Goal: Task Accomplishment & Management: Use online tool/utility

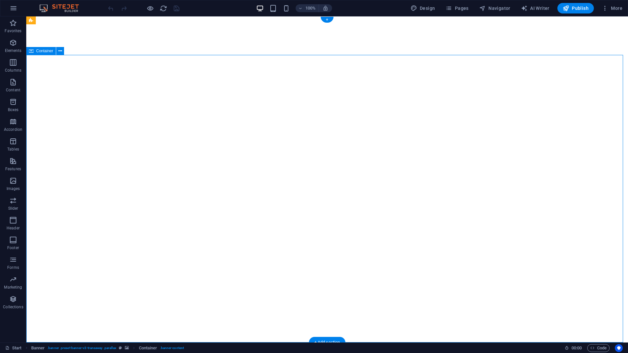
click at [58, 50] on icon at bounding box center [60, 51] width 4 height 7
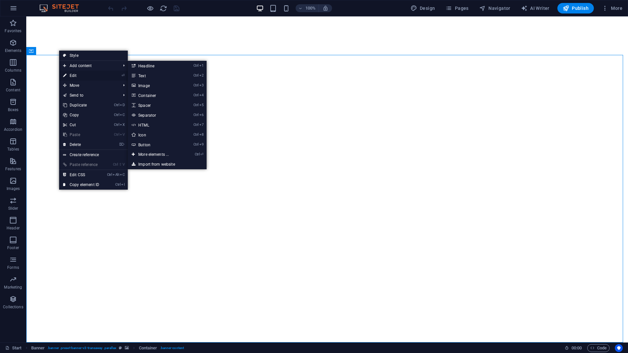
click at [75, 74] on link "⏎ Edit" at bounding box center [81, 76] width 44 height 10
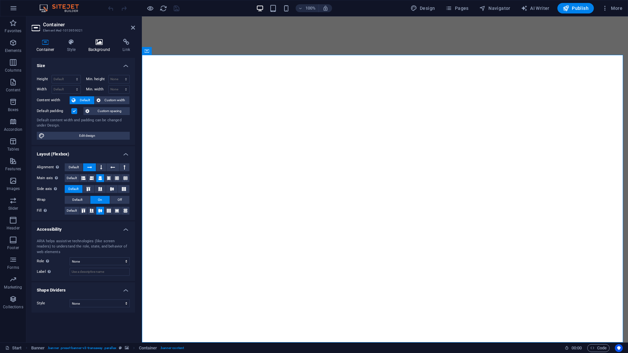
click at [96, 48] on h4 "Background" at bounding box center [100, 46] width 34 height 14
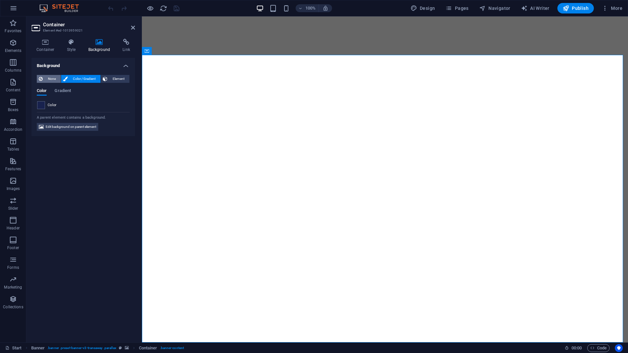
click at [46, 77] on span "None" at bounding box center [52, 79] width 14 height 8
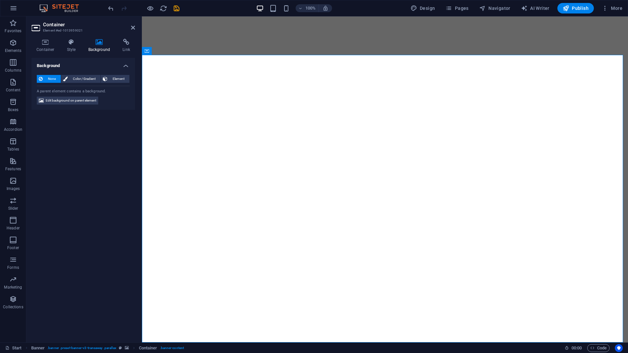
click at [60, 102] on span "Edit background on parent element" at bounding box center [71, 101] width 51 height 8
select select "ms"
select select "s"
select select "ondemand"
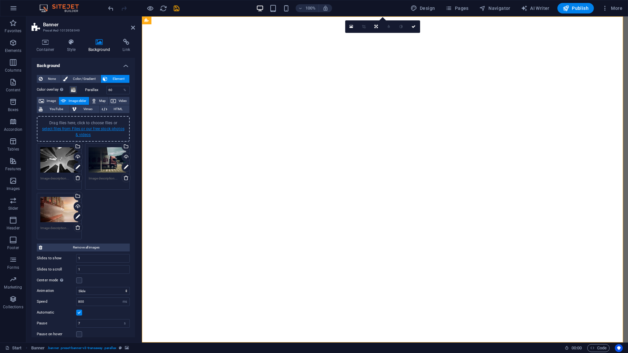
click at [80, 128] on link "select files from Files or our free stock photos & videos" at bounding box center [83, 131] width 82 height 11
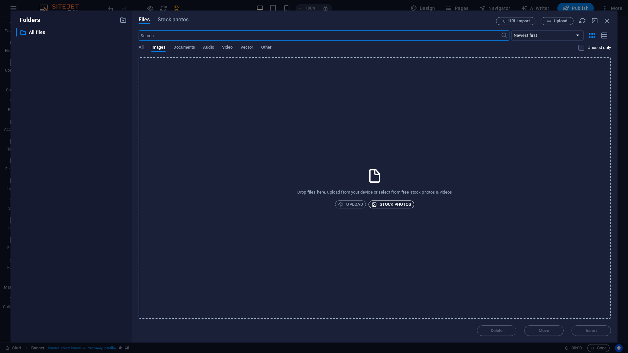
click at [397, 206] on span "Stock photos" at bounding box center [391, 204] width 40 height 8
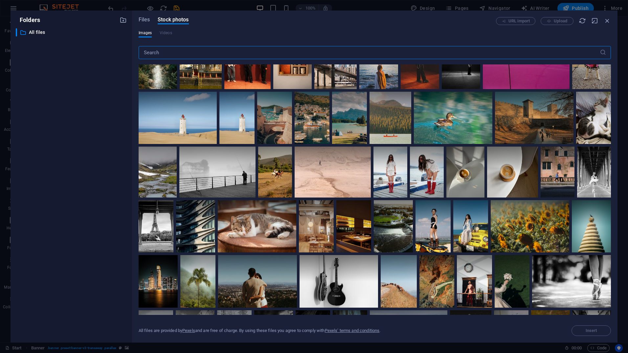
scroll to position [596, 0]
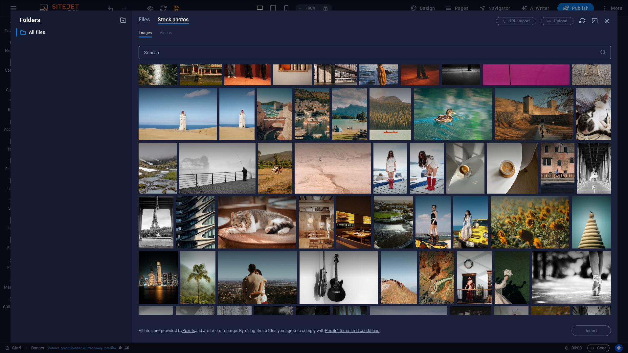
click at [204, 49] on input "text" at bounding box center [369, 52] width 461 height 13
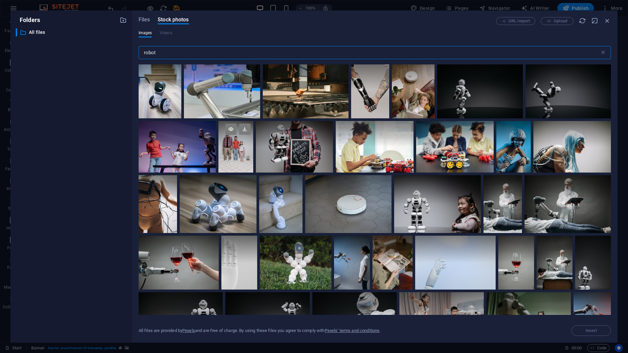
scroll to position [1357, 0]
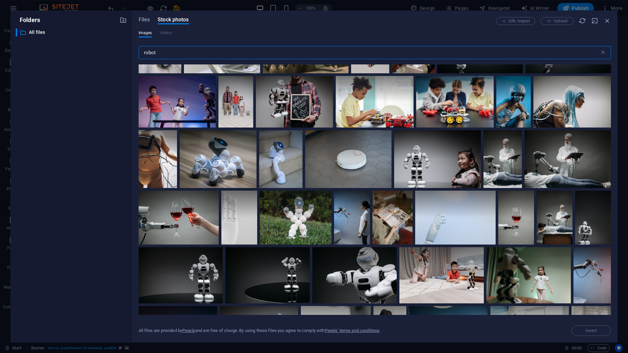
drag, startPoint x: 176, startPoint y: 54, endPoint x: 118, endPoint y: 57, distance: 58.2
click at [120, 58] on div "Folders ​ All files All files Files Stock photos URL import Upload Images Video…" at bounding box center [314, 177] width 607 height 332
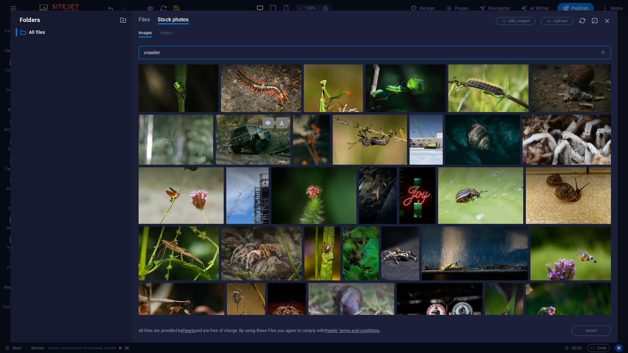
scroll to position [252, 0]
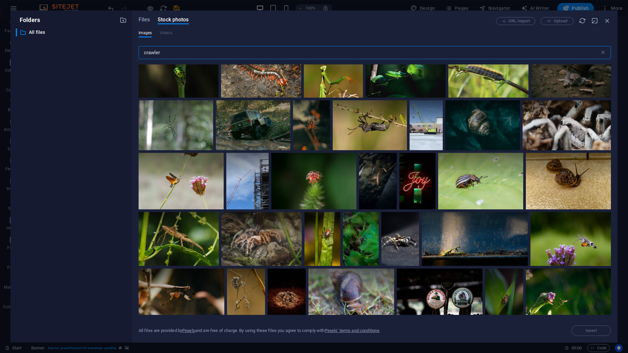
drag, startPoint x: 167, startPoint y: 51, endPoint x: 120, endPoint y: 53, distance: 47.0
click at [121, 53] on div "Folders ​ All files All files Files Stock photos URL import Upload Images Video…" at bounding box center [314, 177] width 607 height 332
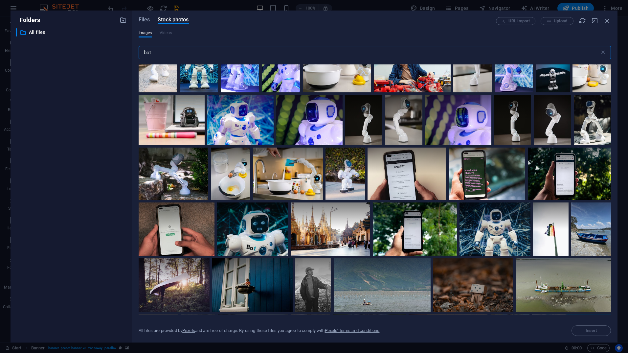
scroll to position [0, 0]
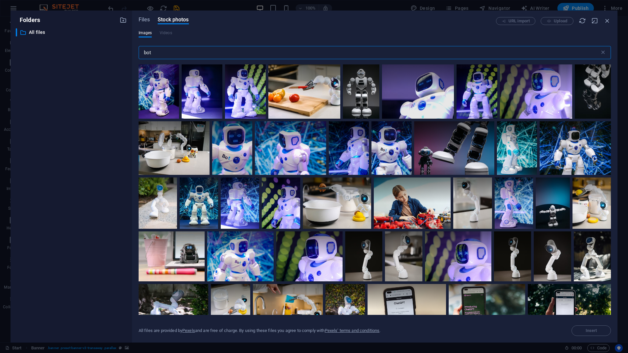
drag, startPoint x: 172, startPoint y: 56, endPoint x: 40, endPoint y: 47, distance: 131.6
click at [85, 50] on div "Folders ​ All files All files Files Stock photos URL import Upload Images Video…" at bounding box center [314, 177] width 607 height 332
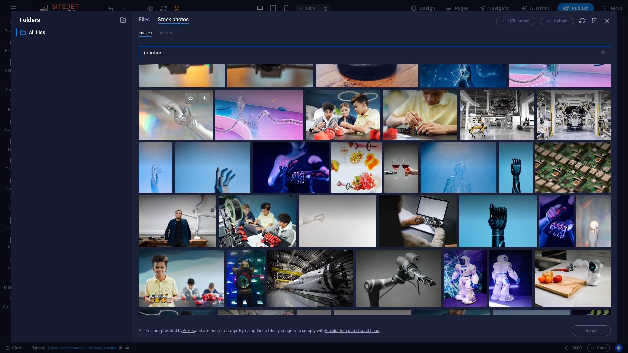
scroll to position [153, 0]
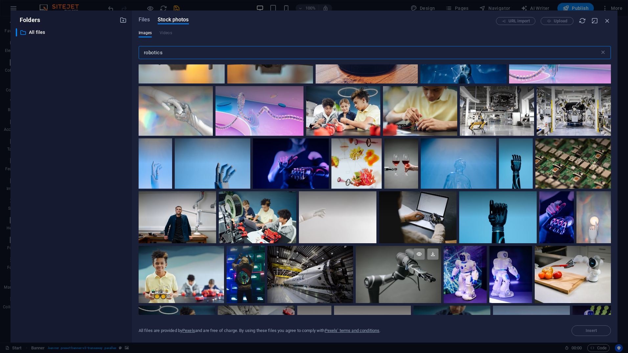
type input "robotics"
click at [387, 286] on div at bounding box center [398, 274] width 85 height 57
click at [590, 333] on button "Insert" at bounding box center [590, 330] width 39 height 11
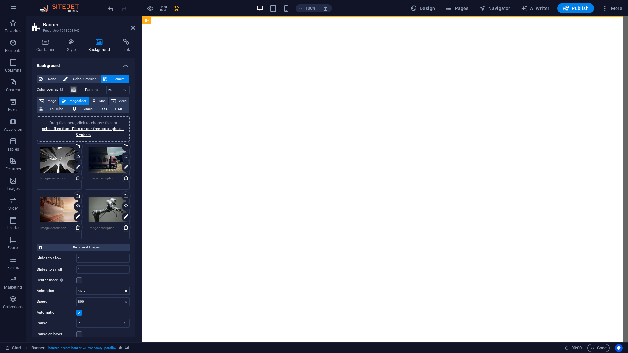
click at [108, 211] on div "Drag files here, click to choose files or select files from Files or our free s…" at bounding box center [108, 209] width 38 height 26
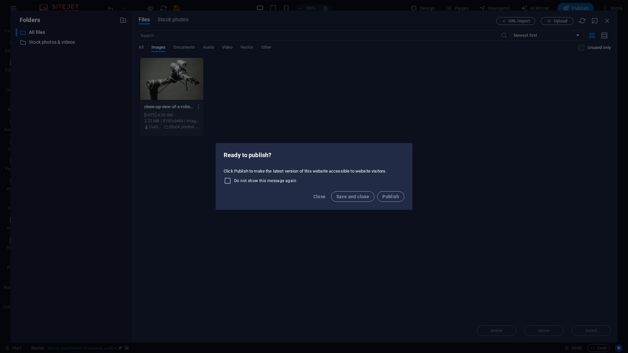
click at [378, 110] on div "Ready to publish? Click Publish to make the latest version of this website acce…" at bounding box center [314, 176] width 628 height 353
drag, startPoint x: 462, startPoint y: 156, endPoint x: 452, endPoint y: 170, distance: 17.7
click at [452, 170] on div "Ready to publish? Click Publish to make the latest version of this website acce…" at bounding box center [314, 176] width 628 height 353
click at [353, 93] on div "Ready to publish? Click Publish to make the latest version of this website acce…" at bounding box center [314, 176] width 628 height 353
click at [320, 194] on span "Close" at bounding box center [319, 196] width 12 height 5
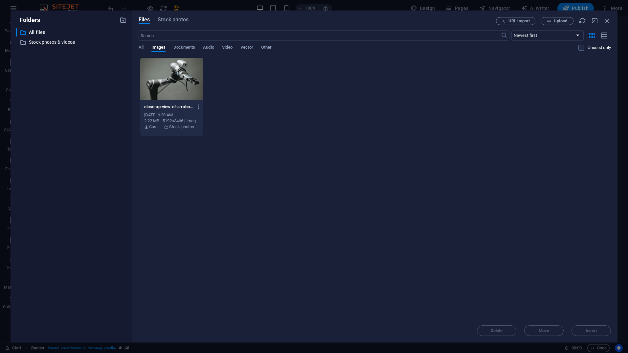
click at [164, 85] on div at bounding box center [171, 78] width 63 height 43
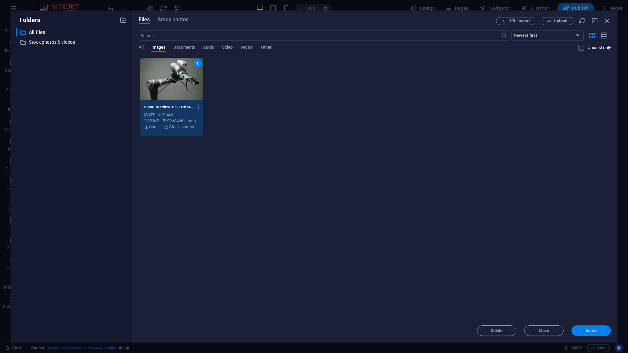
drag, startPoint x: 598, startPoint y: 333, endPoint x: 456, endPoint y: 316, distance: 142.8
click at [598, 333] on button "Insert" at bounding box center [590, 330] width 39 height 11
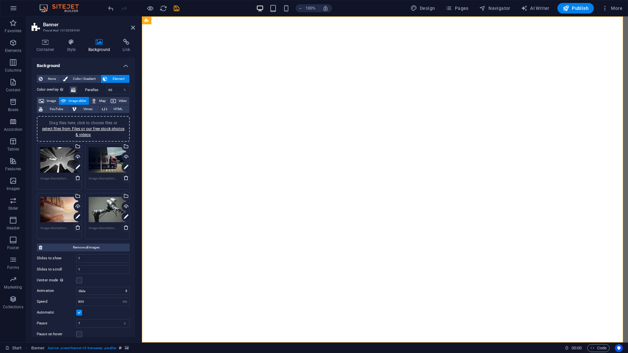
click at [100, 203] on div "Drag files here, click to choose files or select files from Files or our free s…" at bounding box center [108, 209] width 38 height 26
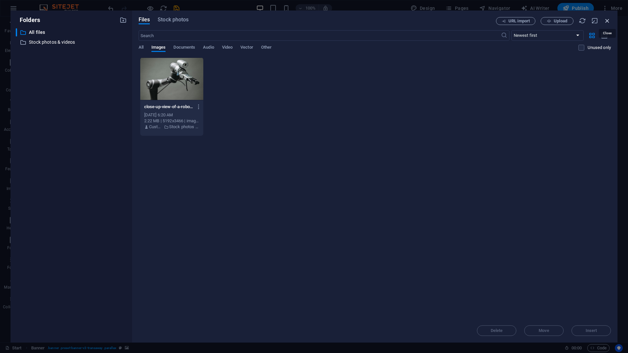
click at [607, 22] on icon "button" at bounding box center [606, 20] width 7 height 7
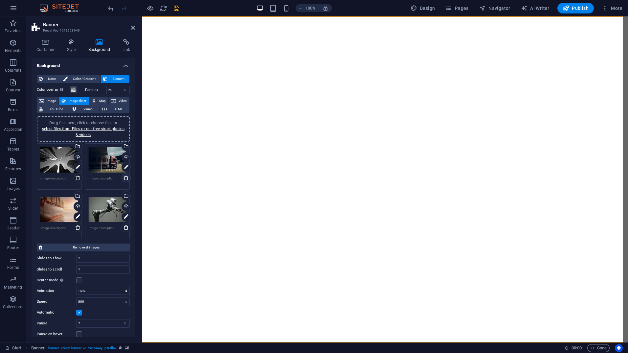
click at [124, 177] on icon at bounding box center [125, 177] width 5 height 5
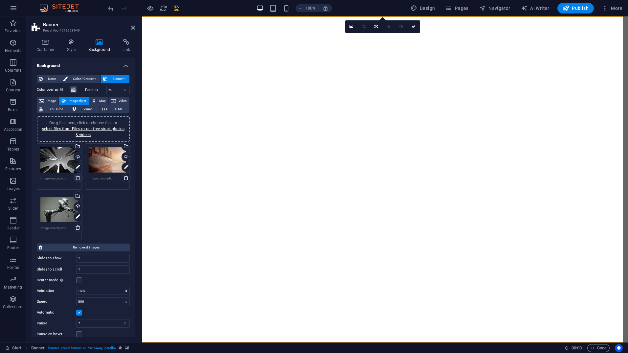
click at [77, 178] on icon at bounding box center [77, 177] width 5 height 5
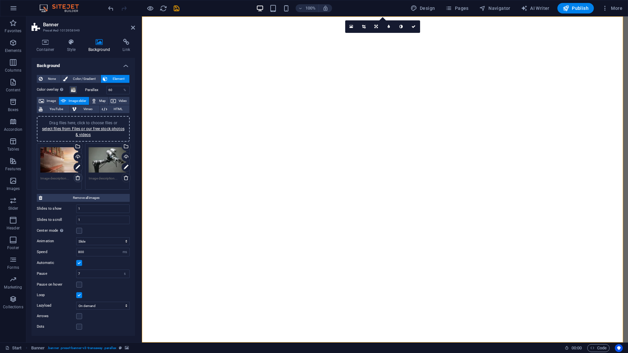
click at [77, 178] on icon at bounding box center [77, 177] width 5 height 5
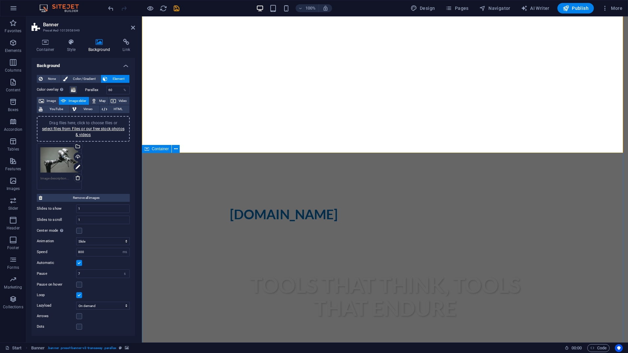
scroll to position [219, 0]
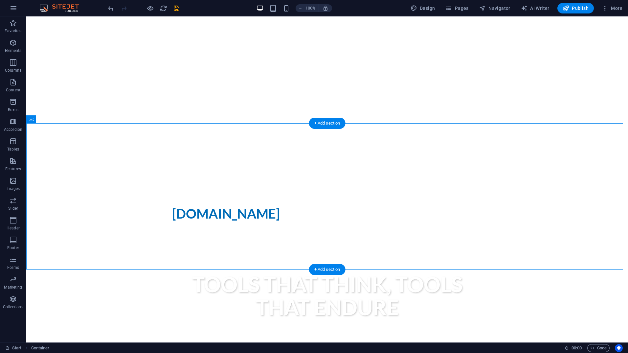
drag, startPoint x: 134, startPoint y: 142, endPoint x: 350, endPoint y: 223, distance: 230.4
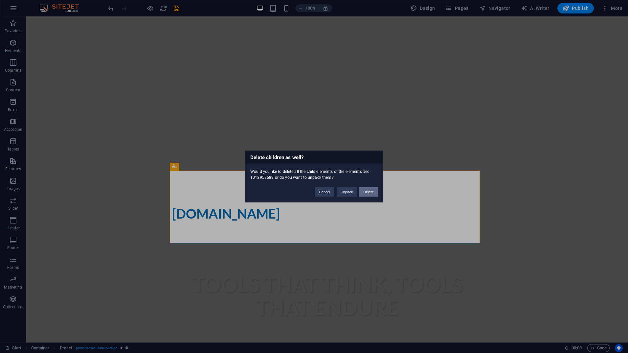
click at [360, 191] on button "Delete" at bounding box center [368, 192] width 18 height 10
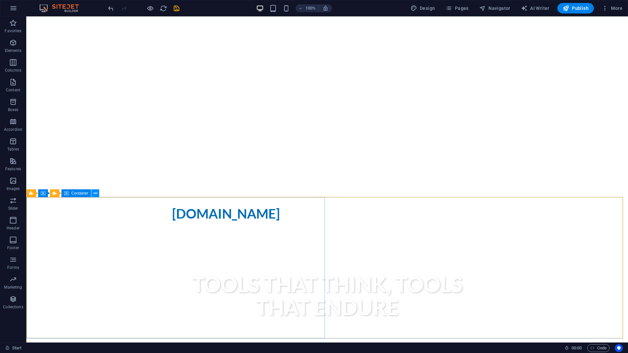
click at [97, 195] on icon at bounding box center [96, 193] width 4 height 7
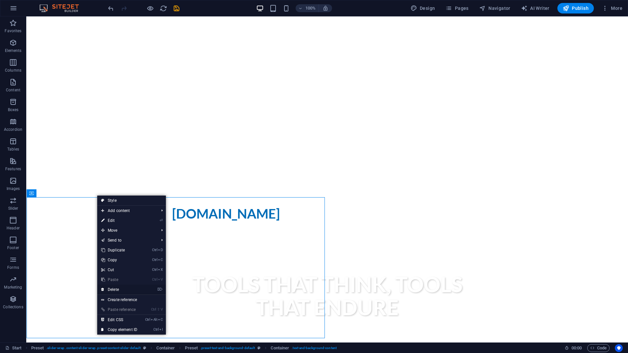
click at [121, 286] on link "⌦ Delete" at bounding box center [119, 289] width 44 height 10
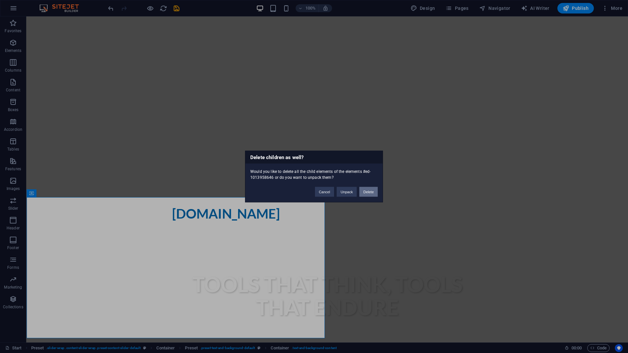
click at [373, 190] on button "Delete" at bounding box center [368, 192] width 18 height 10
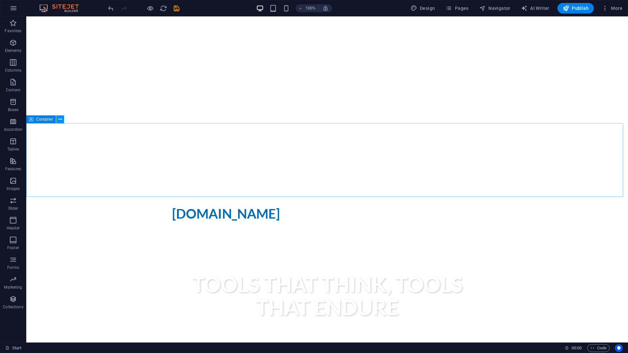
click at [61, 120] on icon at bounding box center [60, 119] width 4 height 7
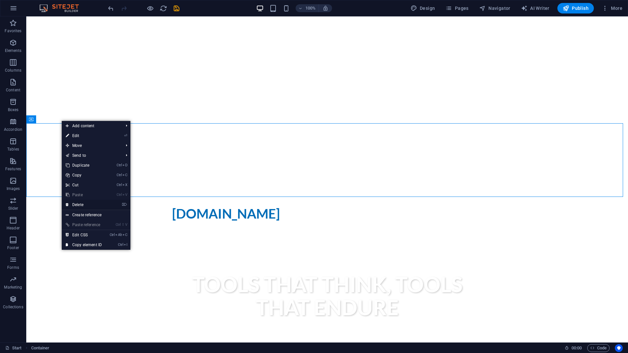
click at [89, 206] on link "⌦ Delete" at bounding box center [84, 205] width 44 height 10
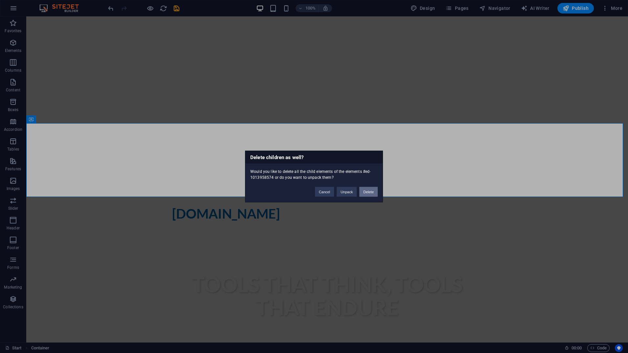
click at [369, 193] on button "Delete" at bounding box center [368, 192] width 18 height 10
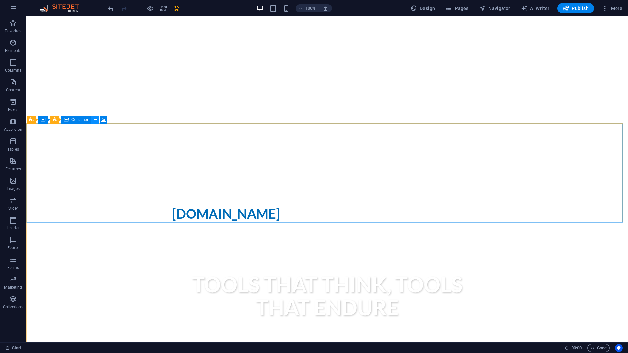
click at [97, 119] on icon at bounding box center [96, 119] width 4 height 7
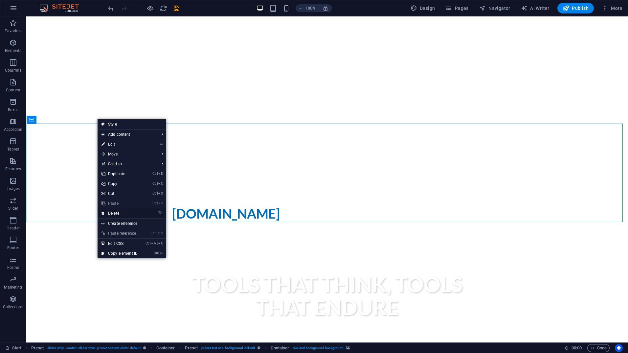
click at [122, 212] on link "⌦ Delete" at bounding box center [120, 213] width 44 height 10
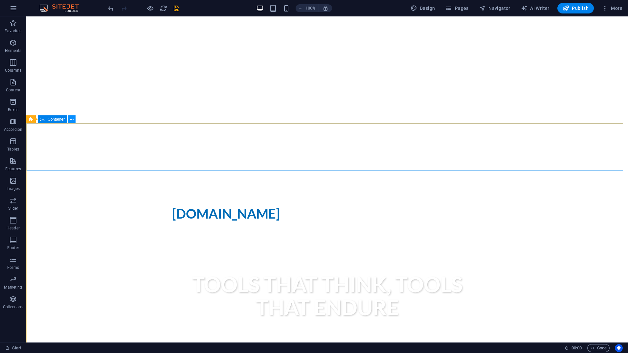
click at [72, 119] on icon at bounding box center [72, 119] width 4 height 7
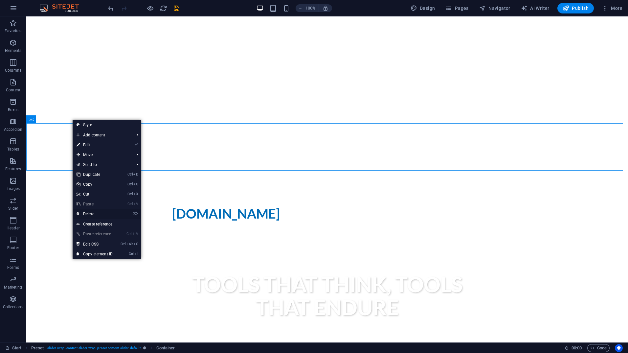
click at [93, 214] on link "⌦ Delete" at bounding box center [95, 214] width 44 height 10
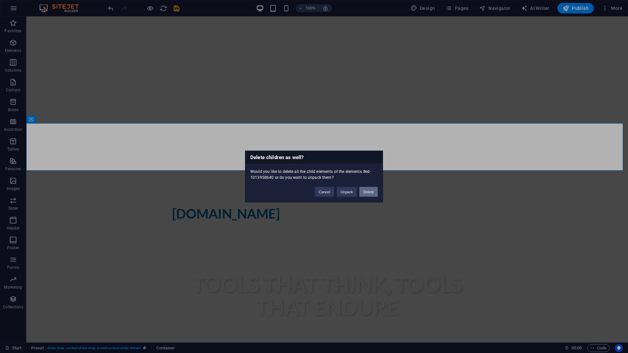
click at [369, 191] on button "Delete" at bounding box center [368, 192] width 18 height 10
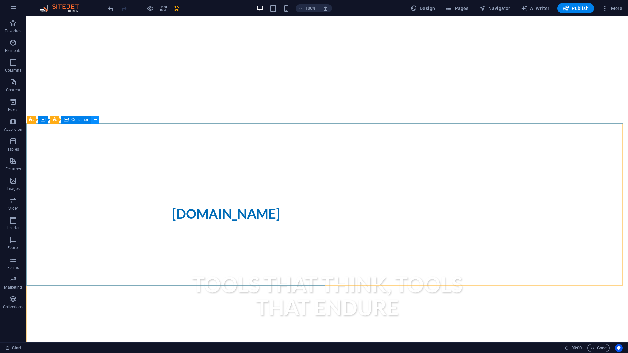
click at [97, 121] on icon at bounding box center [96, 119] width 4 height 7
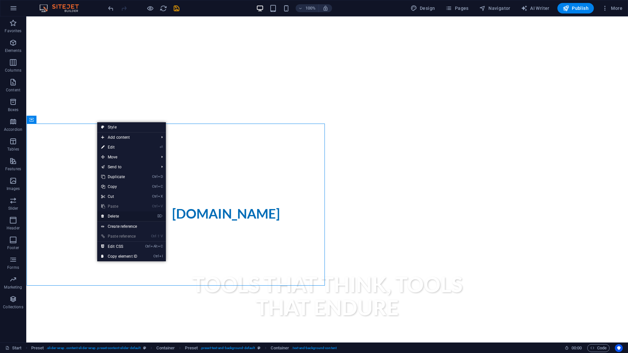
click at [115, 218] on link "⌦ Delete" at bounding box center [119, 216] width 44 height 10
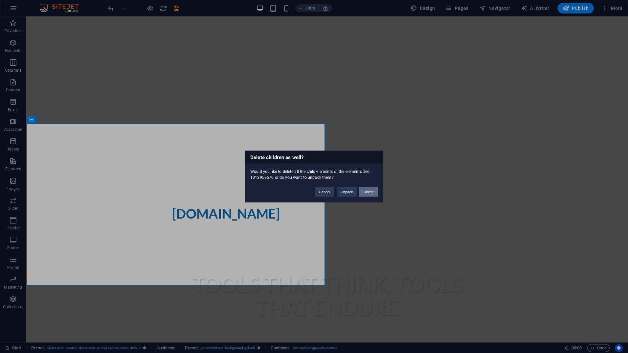
click at [369, 192] on button "Delete" at bounding box center [368, 192] width 18 height 10
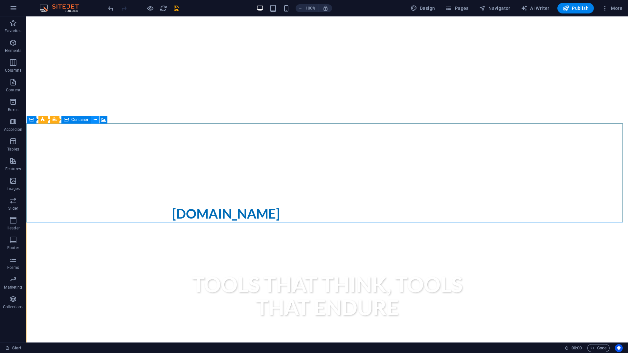
click at [94, 121] on icon at bounding box center [96, 119] width 4 height 7
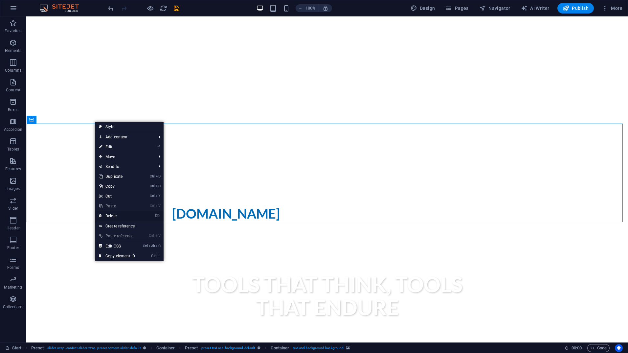
click at [118, 213] on link "⌦ Delete" at bounding box center [117, 216] width 44 height 10
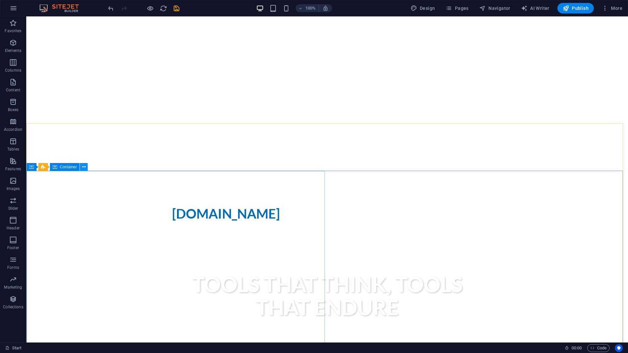
click at [84, 167] on icon at bounding box center [84, 167] width 4 height 7
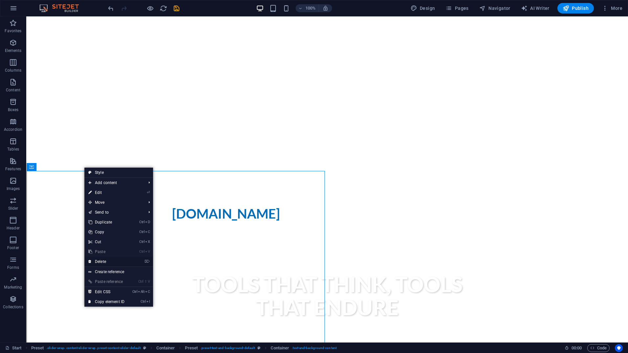
click at [107, 262] on link "⌦ Delete" at bounding box center [106, 261] width 44 height 10
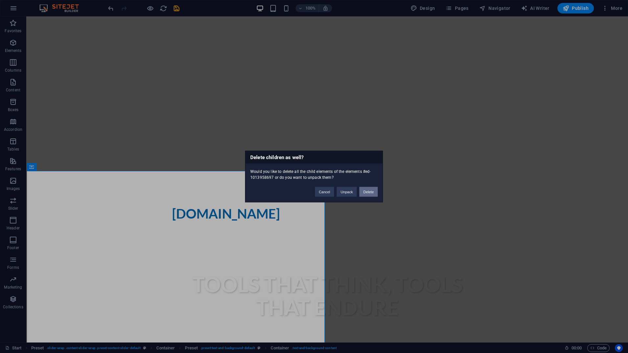
click at [365, 191] on button "Delete" at bounding box center [368, 192] width 18 height 10
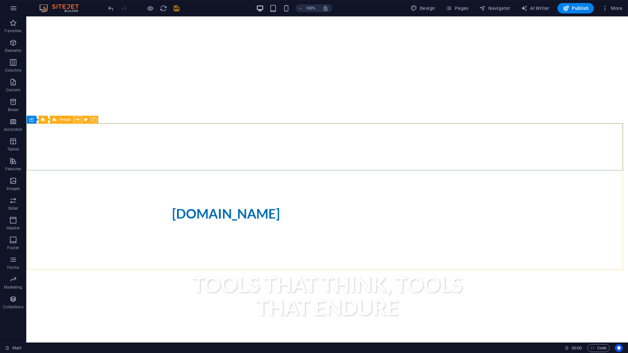
click at [76, 120] on button at bounding box center [78, 120] width 8 height 8
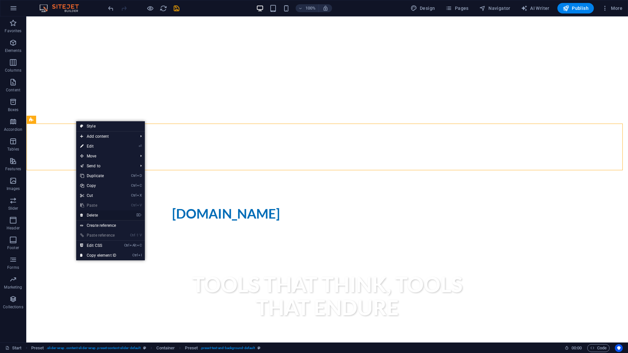
click at [85, 215] on link "⌦ Delete" at bounding box center [98, 215] width 44 height 10
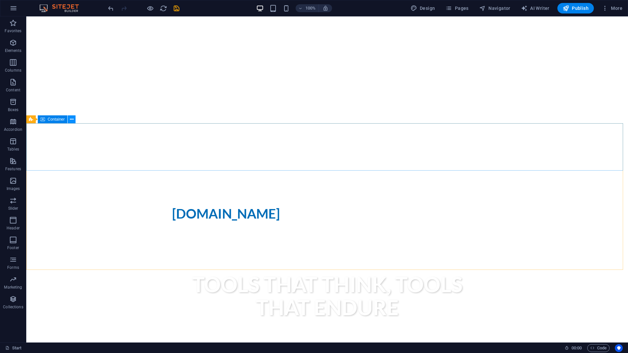
click at [71, 120] on icon at bounding box center [72, 119] width 4 height 7
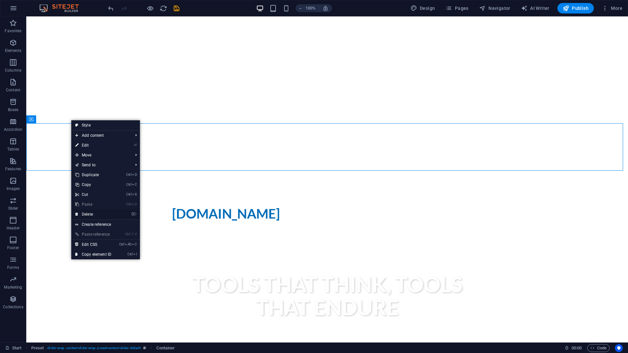
click at [87, 214] on link "⌦ Delete" at bounding box center [93, 214] width 44 height 10
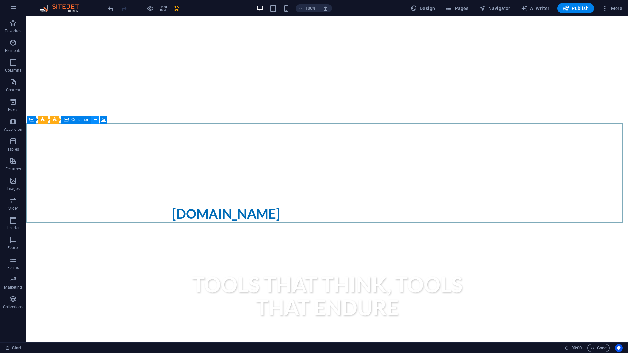
click at [95, 120] on icon at bounding box center [96, 119] width 4 height 7
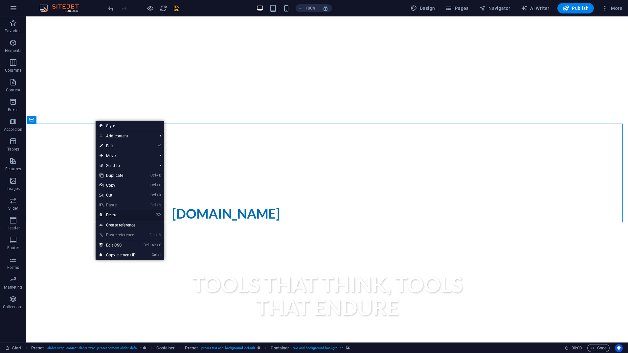
click at [112, 214] on link "⌦ Delete" at bounding box center [118, 215] width 44 height 10
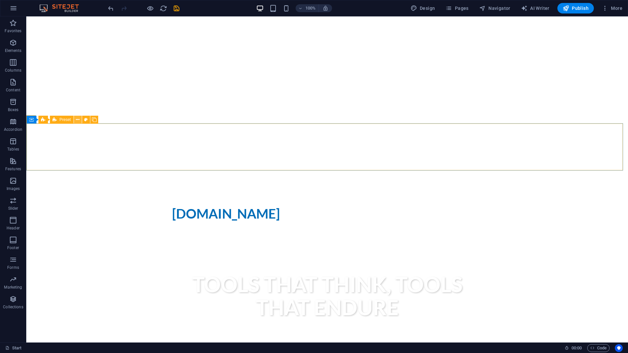
click at [76, 119] on icon at bounding box center [78, 119] width 4 height 7
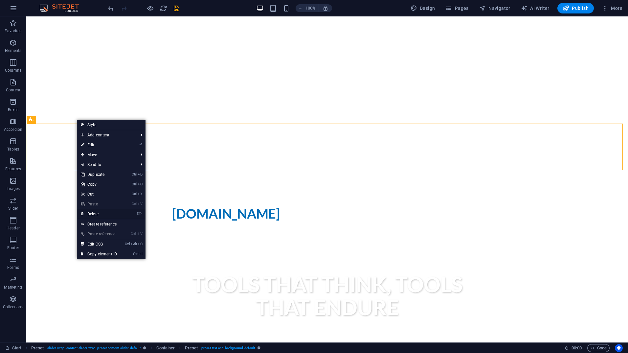
click at [98, 211] on link "⌦ Delete" at bounding box center [99, 214] width 44 height 10
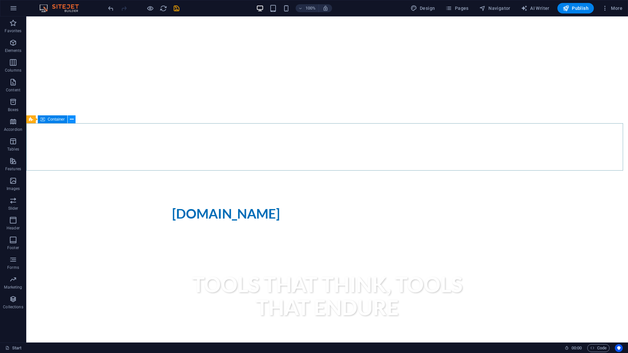
click at [72, 119] on icon at bounding box center [72, 119] width 4 height 7
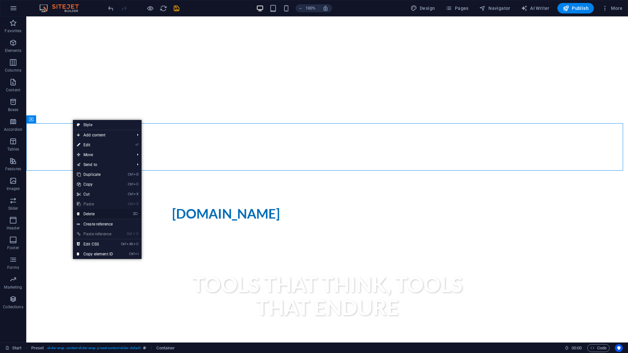
click at [95, 217] on link "⌦ Delete" at bounding box center [95, 214] width 44 height 10
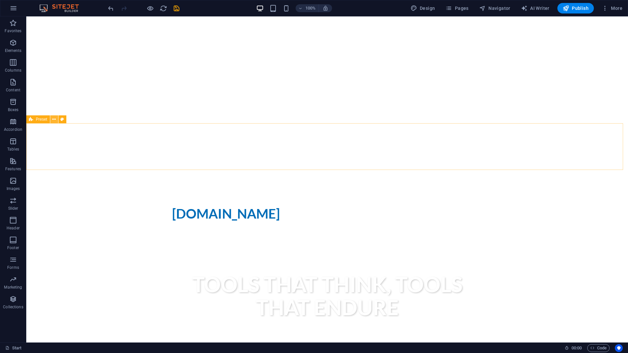
click at [54, 120] on icon at bounding box center [54, 119] width 4 height 7
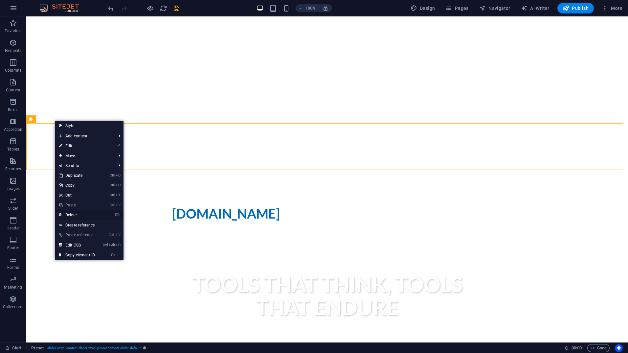
click at [74, 217] on link "⌦ Delete" at bounding box center [77, 215] width 44 height 10
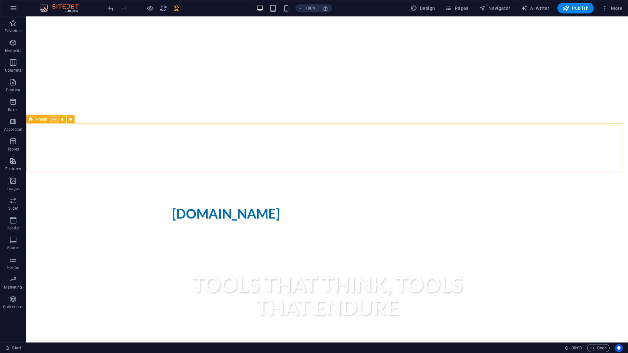
click at [56, 120] on icon at bounding box center [54, 119] width 4 height 7
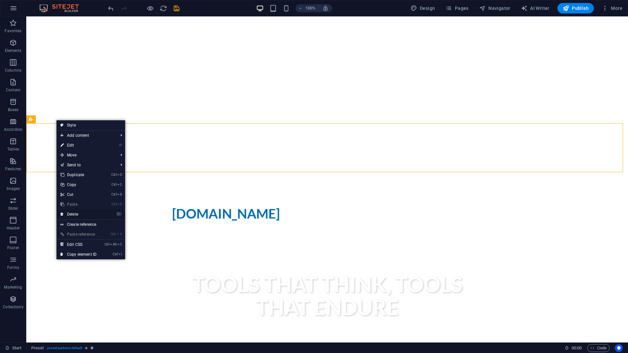
click at [75, 215] on link "⌦ Delete" at bounding box center [78, 214] width 44 height 10
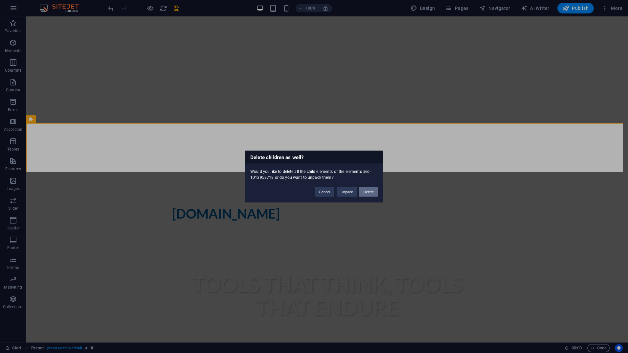
click at [366, 188] on button "Delete" at bounding box center [368, 192] width 18 height 10
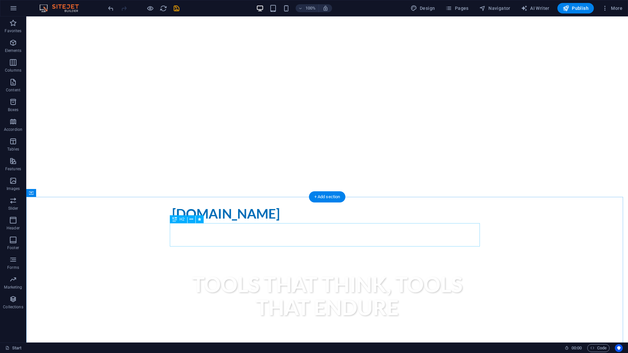
click at [199, 218] on icon at bounding box center [199, 219] width 4 height 7
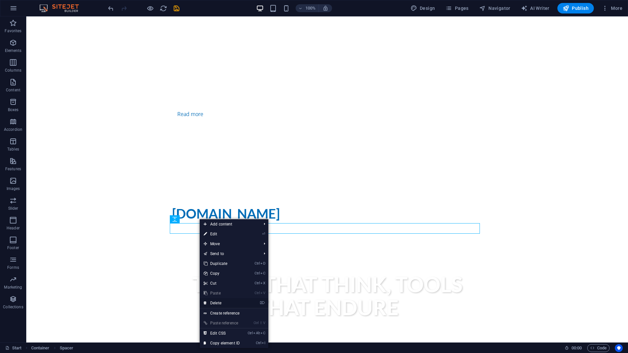
click at [220, 302] on link "⌦ Delete" at bounding box center [222, 303] width 44 height 10
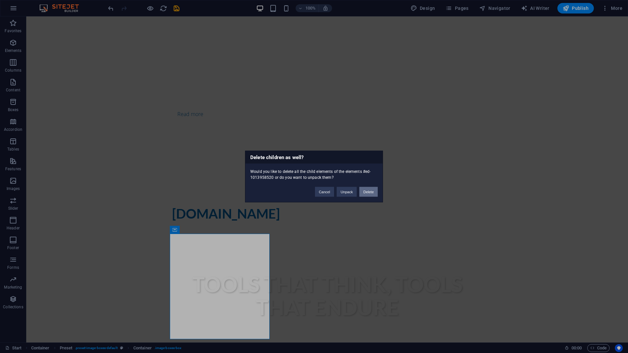
click at [372, 195] on button "Delete" at bounding box center [368, 192] width 18 height 10
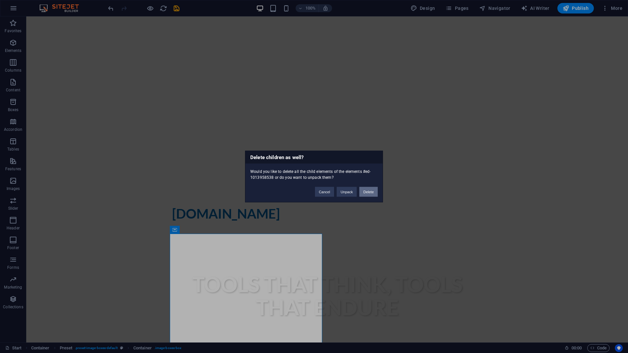
click at [374, 191] on button "Delete" at bounding box center [368, 192] width 18 height 10
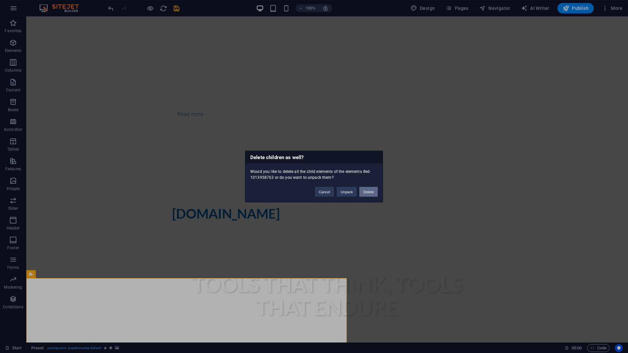
click at [372, 192] on button "Delete" at bounding box center [368, 192] width 18 height 10
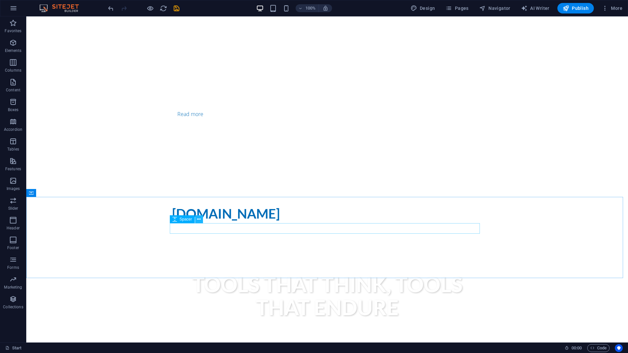
click at [199, 217] on icon at bounding box center [199, 219] width 4 height 7
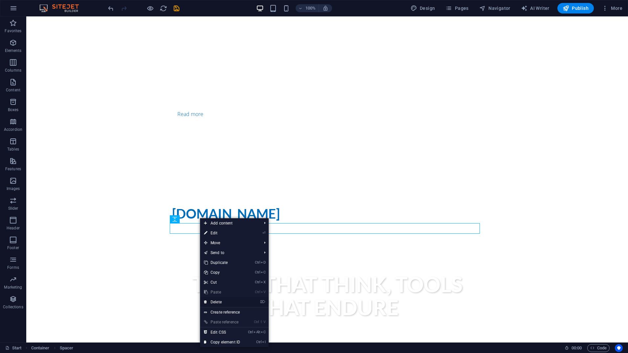
click at [220, 303] on link "⌦ Delete" at bounding box center [222, 302] width 44 height 10
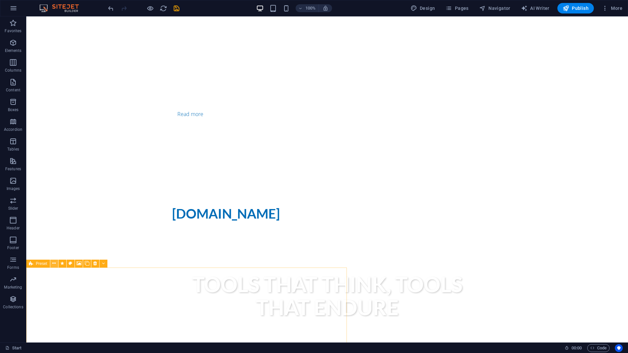
click at [57, 263] on button at bounding box center [54, 263] width 8 height 8
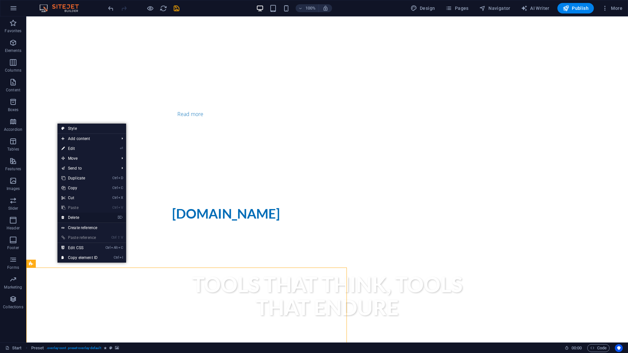
click at [80, 217] on link "⌦ Delete" at bounding box center [79, 217] width 44 height 10
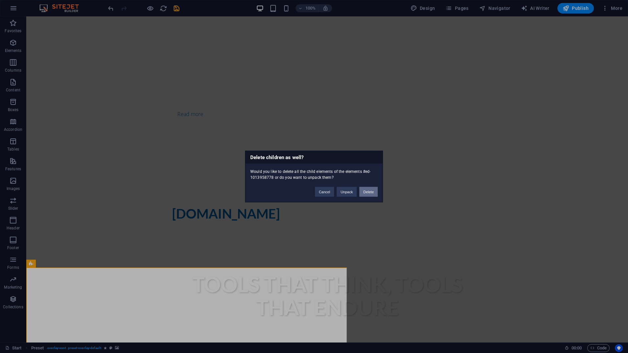
click at [373, 193] on button "Delete" at bounding box center [368, 192] width 18 height 10
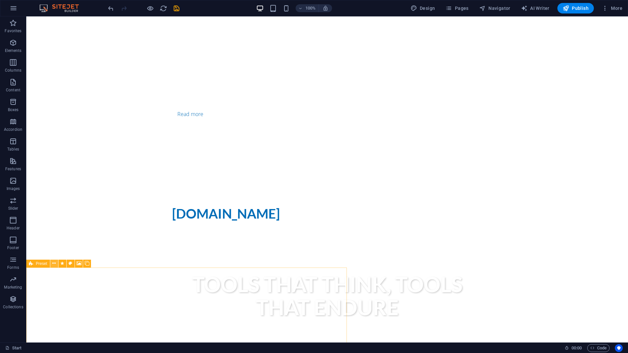
click at [53, 264] on icon at bounding box center [54, 263] width 4 height 7
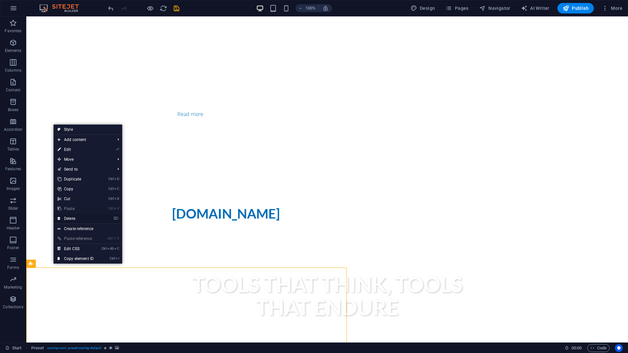
click at [75, 219] on link "⌦ Delete" at bounding box center [76, 218] width 44 height 10
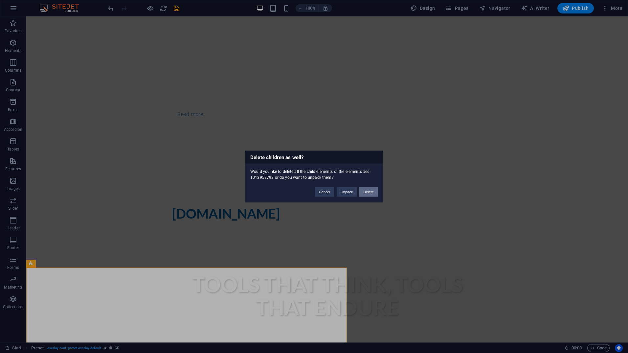
click at [365, 190] on button "Delete" at bounding box center [368, 192] width 18 height 10
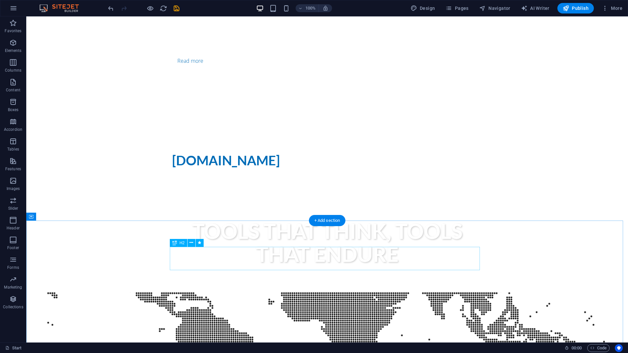
scroll to position [273, 0]
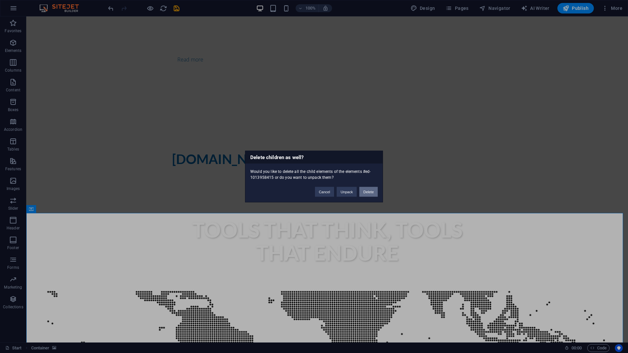
click at [369, 191] on button "Delete" at bounding box center [368, 192] width 18 height 10
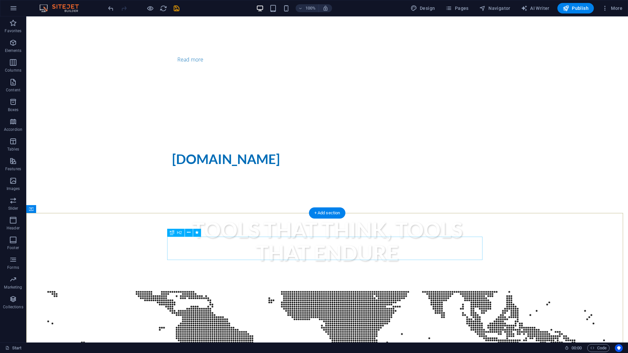
click at [197, 230] on icon at bounding box center [196, 232] width 4 height 7
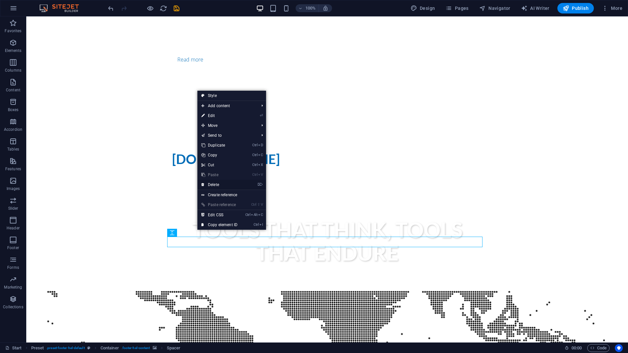
click at [218, 186] on link "⌦ Delete" at bounding box center [219, 185] width 44 height 10
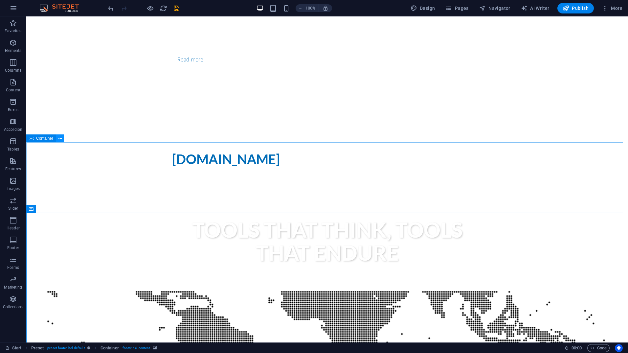
click at [57, 137] on button at bounding box center [60, 138] width 8 height 8
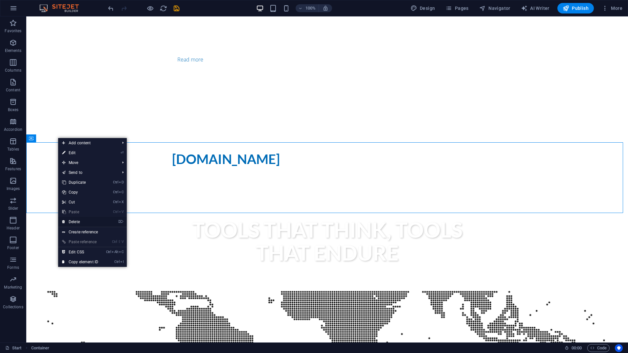
click at [83, 221] on link "⌦ Delete" at bounding box center [80, 222] width 44 height 10
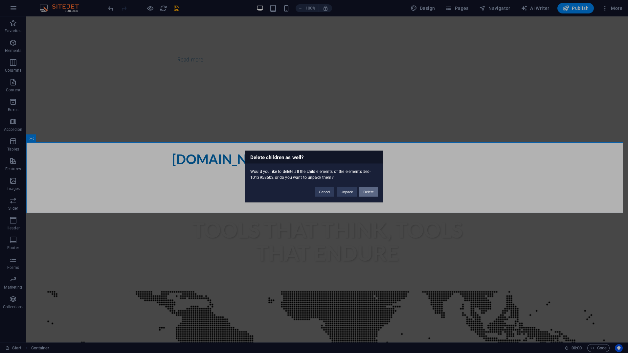
drag, startPoint x: 368, startPoint y: 194, endPoint x: 342, endPoint y: 178, distance: 30.7
click at [368, 194] on button "Delete" at bounding box center [368, 192] width 18 height 10
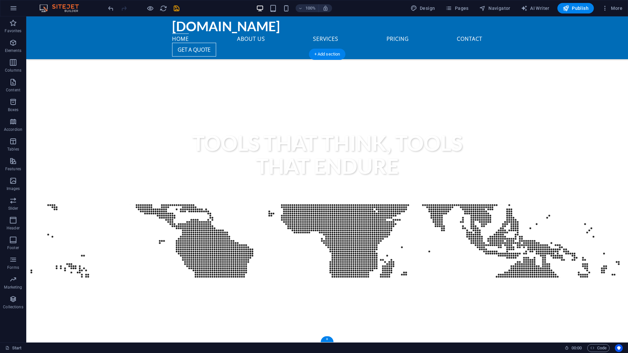
scroll to position [307, 0]
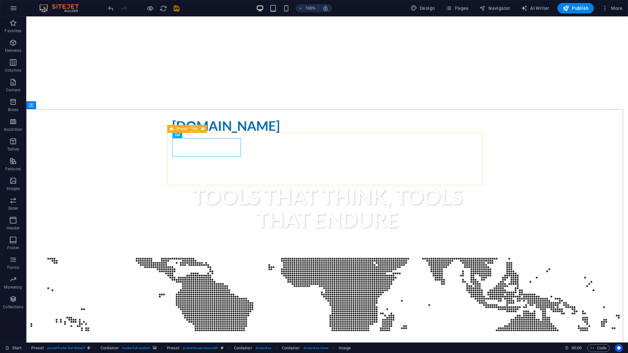
click at [196, 128] on icon at bounding box center [195, 128] width 4 height 7
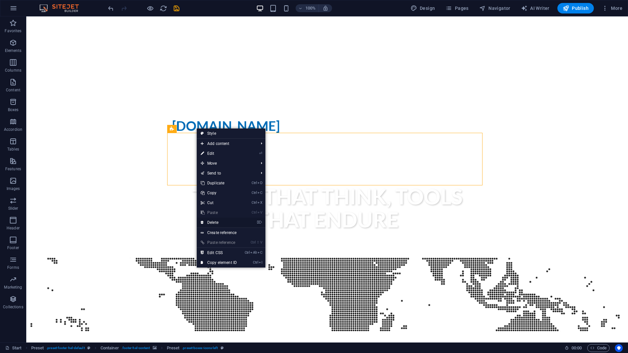
click at [217, 219] on link "⌦ Delete" at bounding box center [219, 222] width 44 height 10
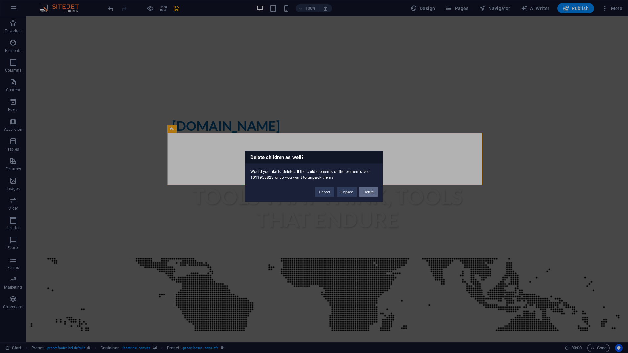
click at [364, 193] on button "Delete" at bounding box center [368, 192] width 18 height 10
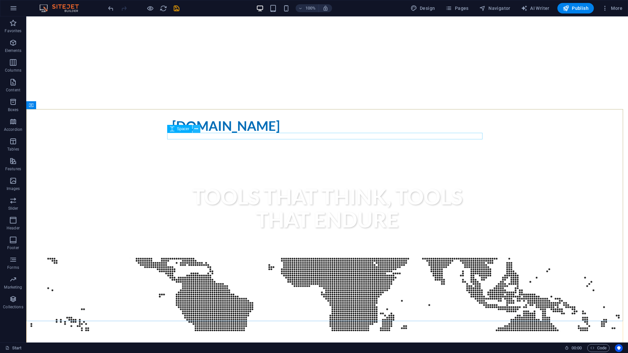
click at [198, 129] on button at bounding box center [196, 129] width 8 height 8
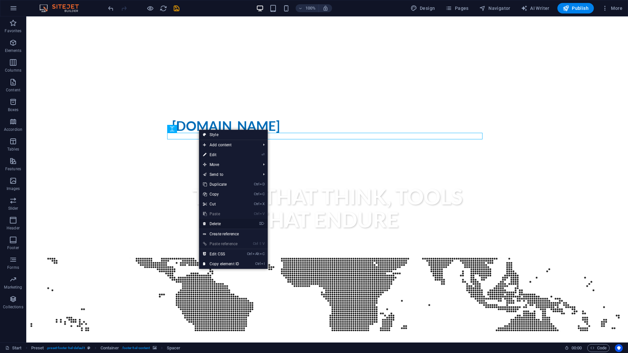
click at [223, 225] on link "⌦ Delete" at bounding box center [221, 224] width 44 height 10
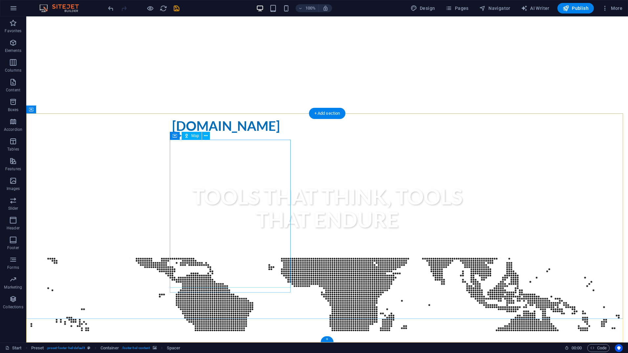
scroll to position [302, 0]
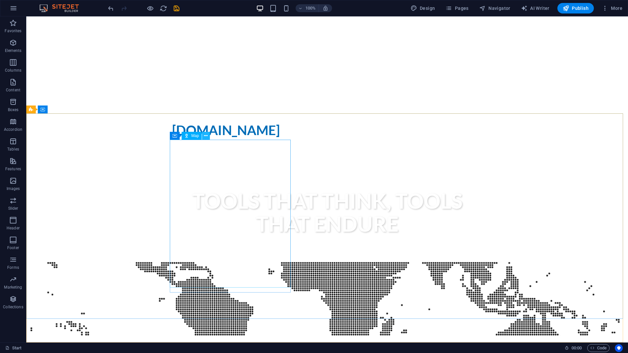
click at [207, 138] on icon at bounding box center [206, 135] width 4 height 7
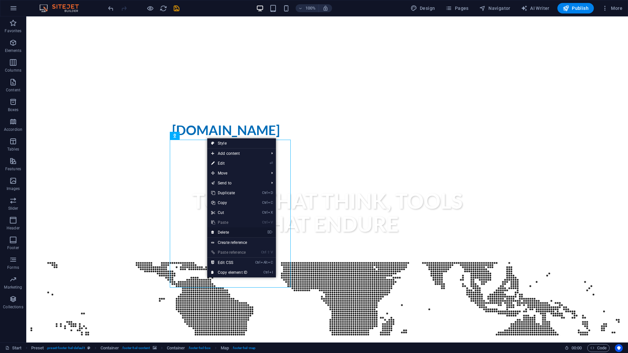
click at [243, 231] on link "⌦ Delete" at bounding box center [229, 232] width 44 height 10
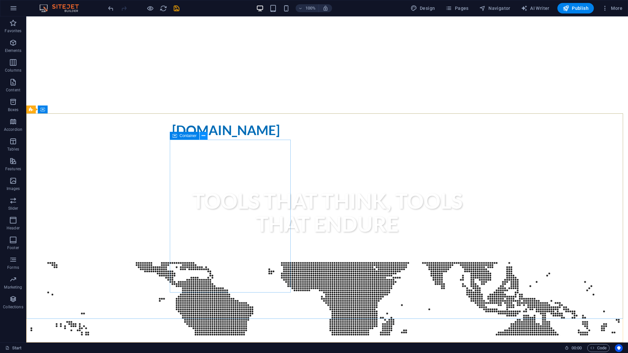
click at [206, 137] on button at bounding box center [204, 136] width 8 height 8
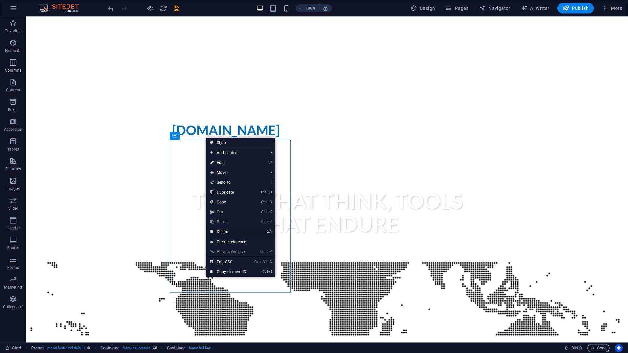
click at [238, 229] on link "⌦ Delete" at bounding box center [228, 232] width 44 height 10
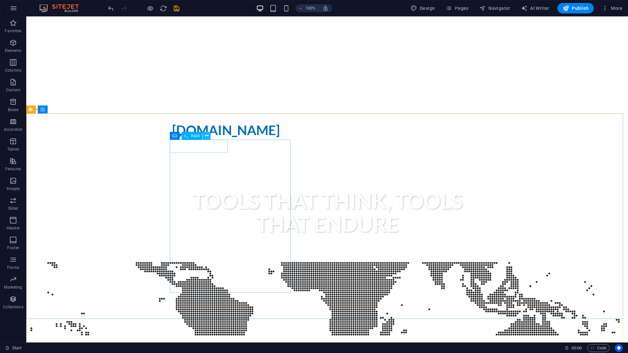
click at [207, 136] on icon at bounding box center [207, 135] width 4 height 7
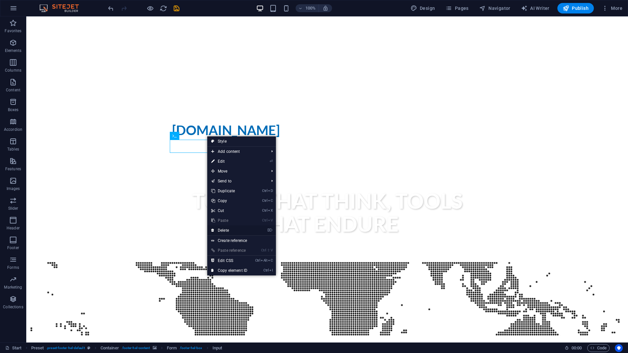
click at [230, 230] on link "⌦ Delete" at bounding box center [229, 230] width 44 height 10
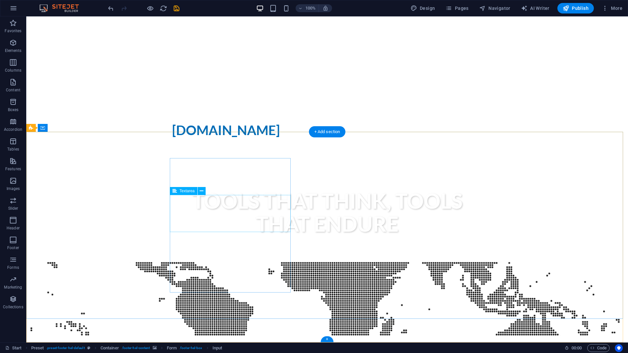
scroll to position [284, 0]
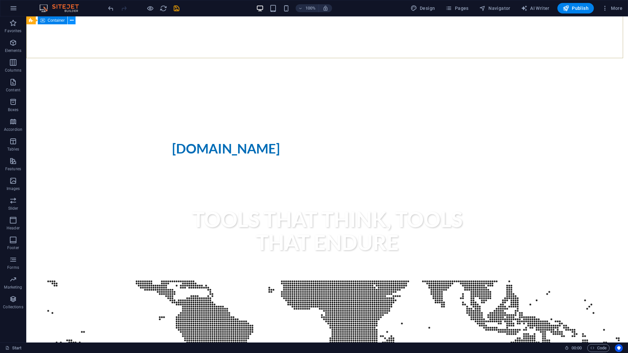
click at [72, 19] on icon at bounding box center [72, 20] width 4 height 7
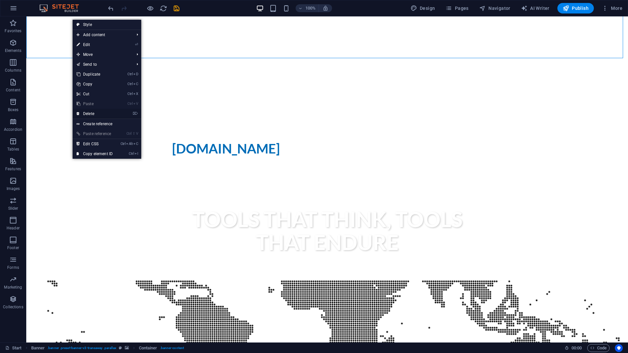
click at [88, 114] on link "⌦ Delete" at bounding box center [95, 114] width 44 height 10
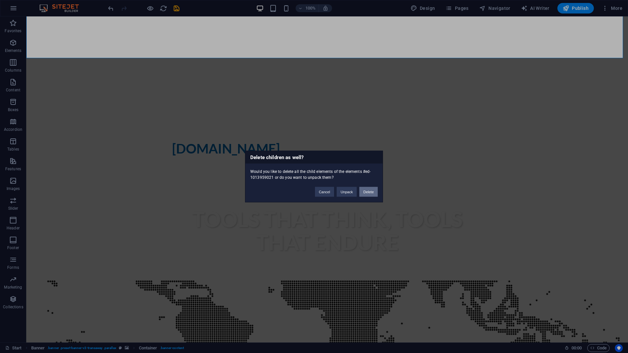
click at [364, 191] on button "Delete" at bounding box center [368, 192] width 18 height 10
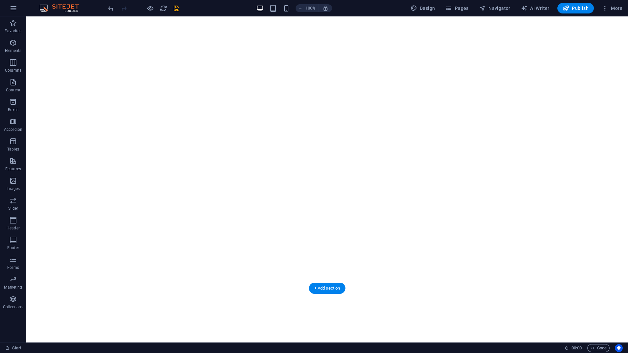
scroll to position [0, 0]
click at [176, 9] on icon "save" at bounding box center [177, 9] width 8 height 8
checkbox input "false"
click at [566, 11] on button "Publish" at bounding box center [575, 8] width 36 height 11
